Goal: Task Accomplishment & Management: Use online tool/utility

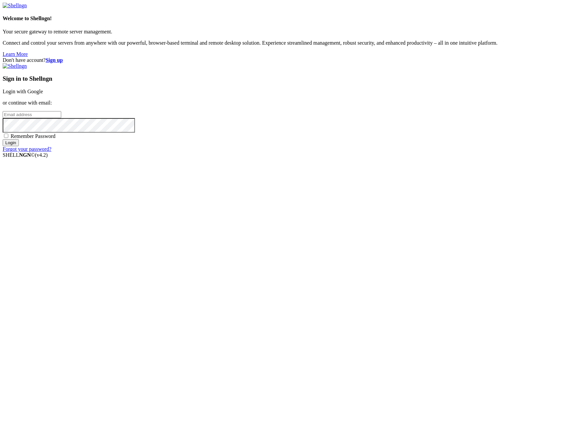
click at [43, 94] on link "Login with Google" at bounding box center [23, 92] width 40 height 6
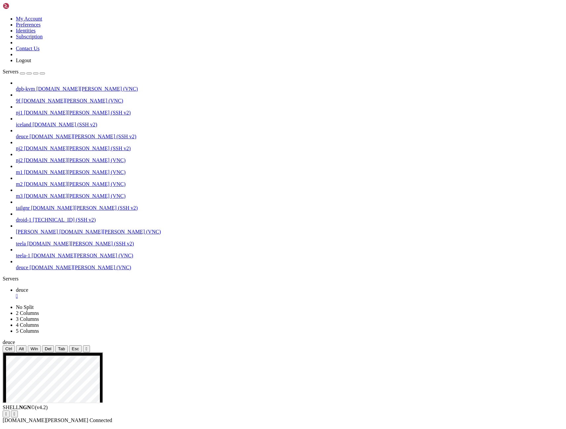
click at [42, 73] on icon "button" at bounding box center [42, 73] width 0 height 0
